Goal: Find specific page/section: Find specific page/section

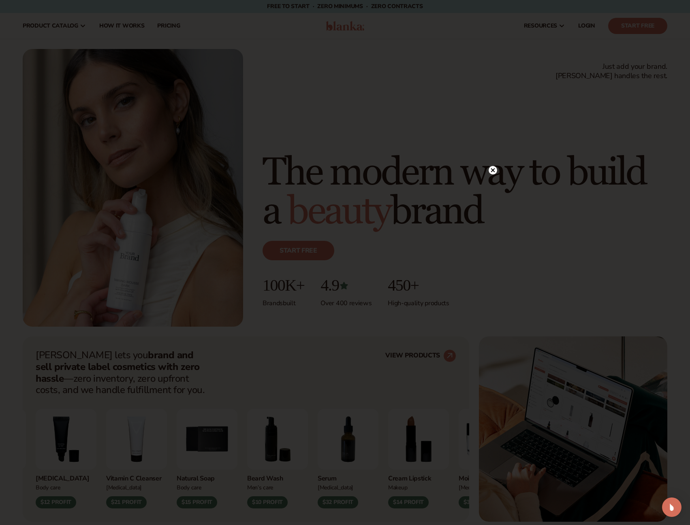
click at [491, 171] on icon at bounding box center [493, 171] width 4 height 4
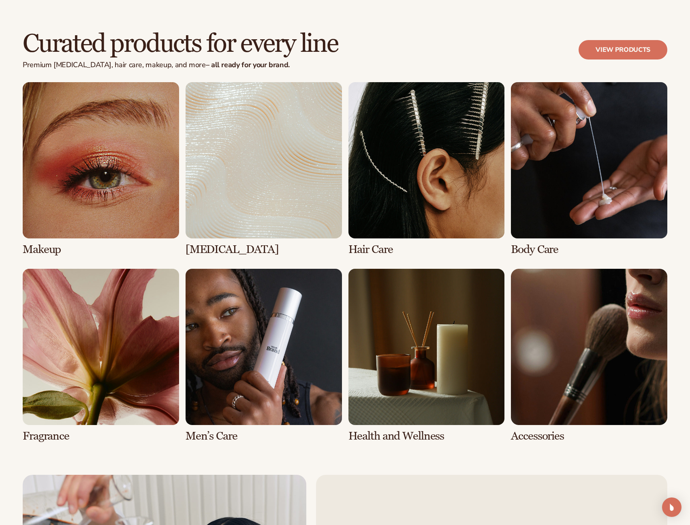
scroll to position [1539, 0]
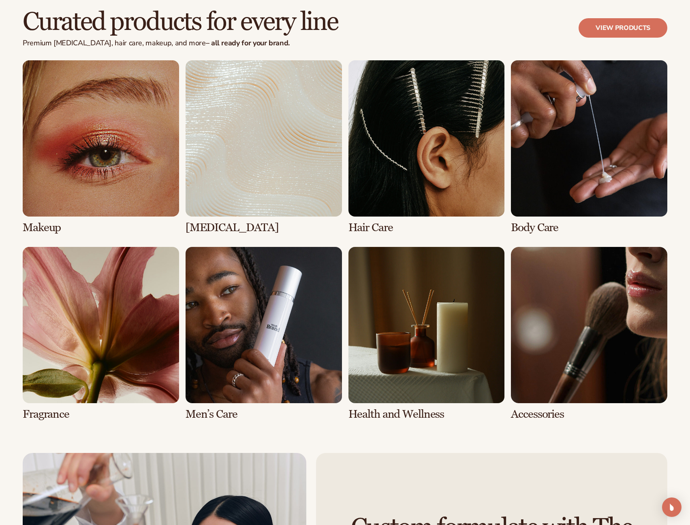
click at [133, 206] on link "1 / 8" at bounding box center [101, 147] width 156 height 174
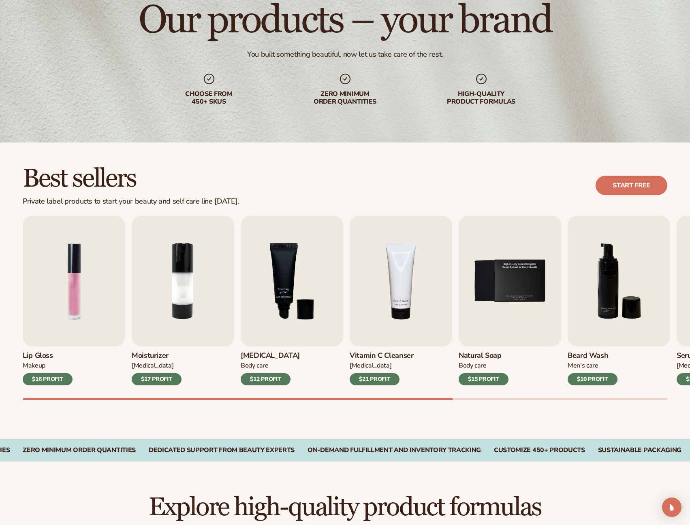
scroll to position [81, 0]
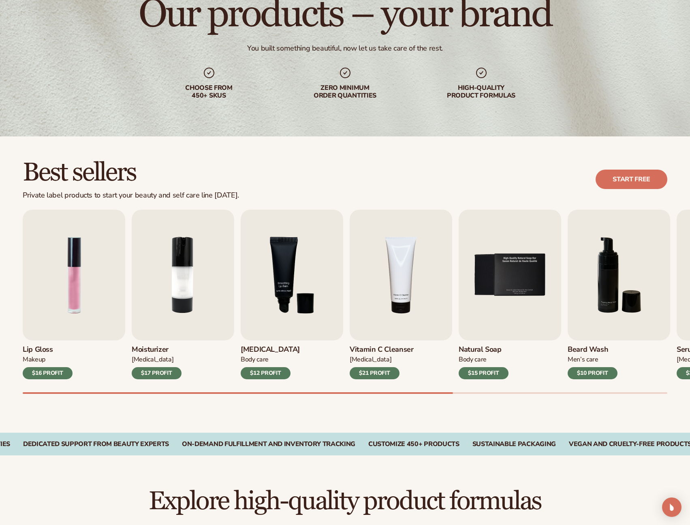
drag, startPoint x: 422, startPoint y: 392, endPoint x: 514, endPoint y: 381, distance: 92.6
click at [514, 381] on div "Lip Gloss Makeup $16 PROFIT Moisturizer Skin Care $17 PROFIT Lip Balm Body Care…" at bounding box center [356, 302] width 667 height 184
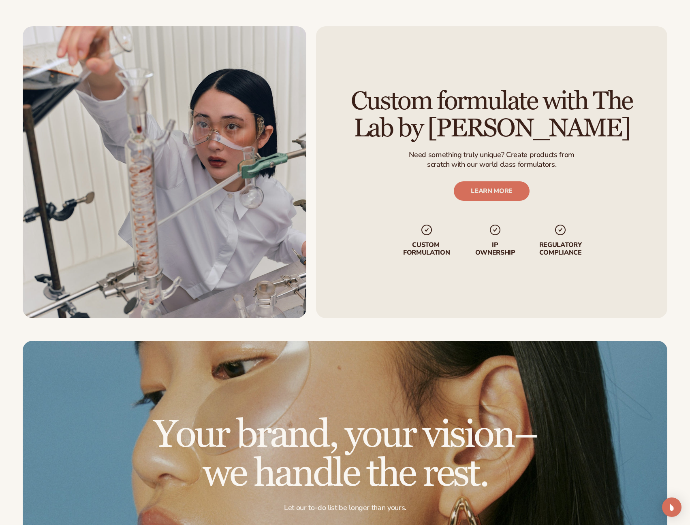
scroll to position [1094, 0]
